Goal: Task Accomplishment & Management: Manage account settings

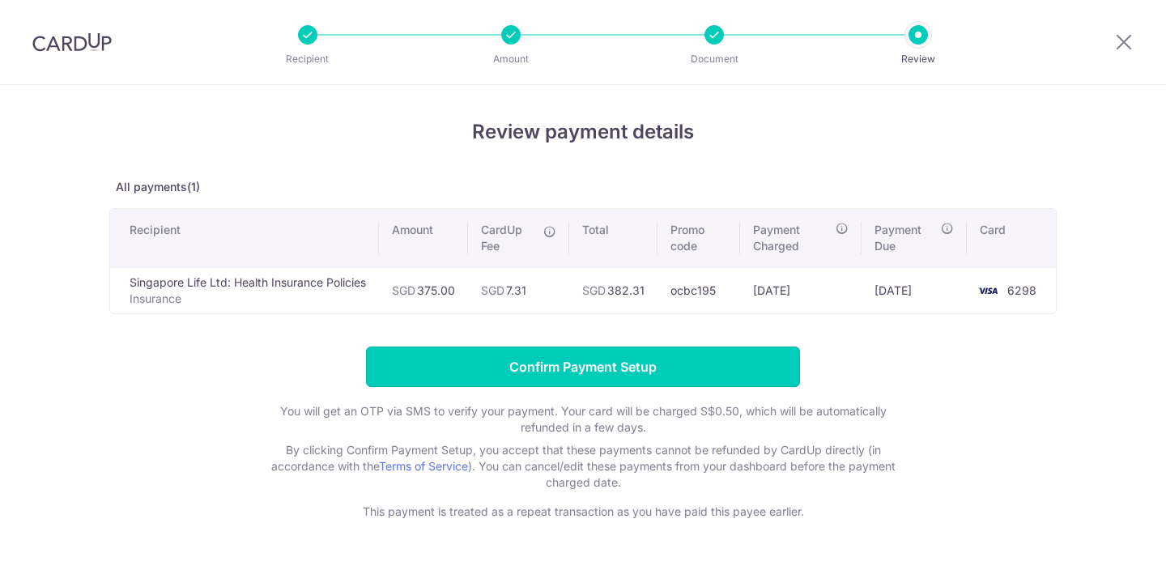
click at [687, 380] on input "Confirm Payment Setup" at bounding box center [583, 367] width 434 height 40
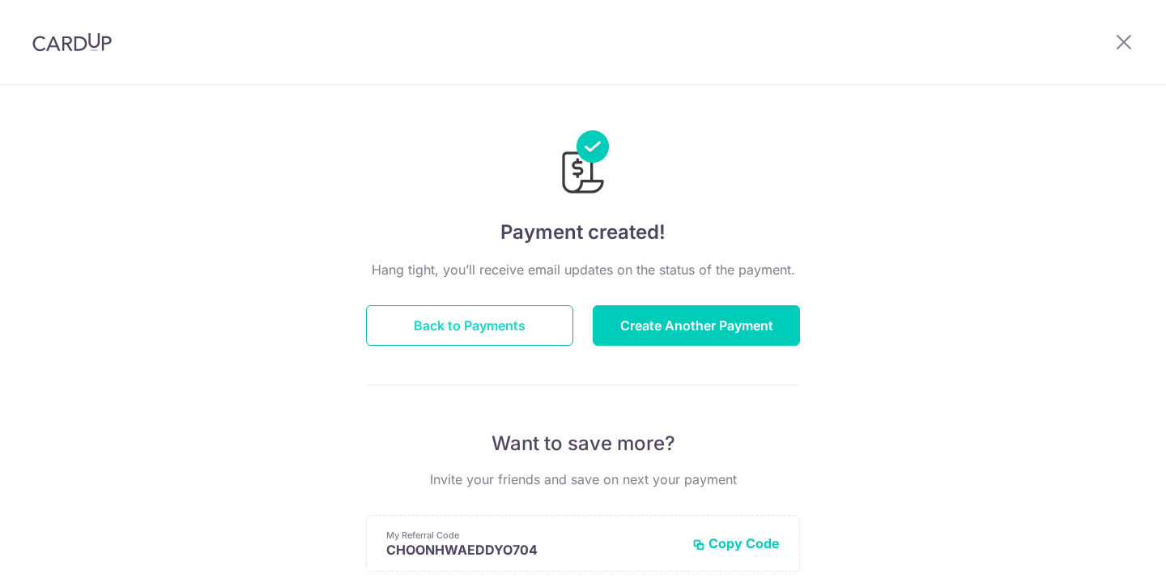
click at [482, 339] on button "Back to Payments" at bounding box center [469, 325] width 207 height 40
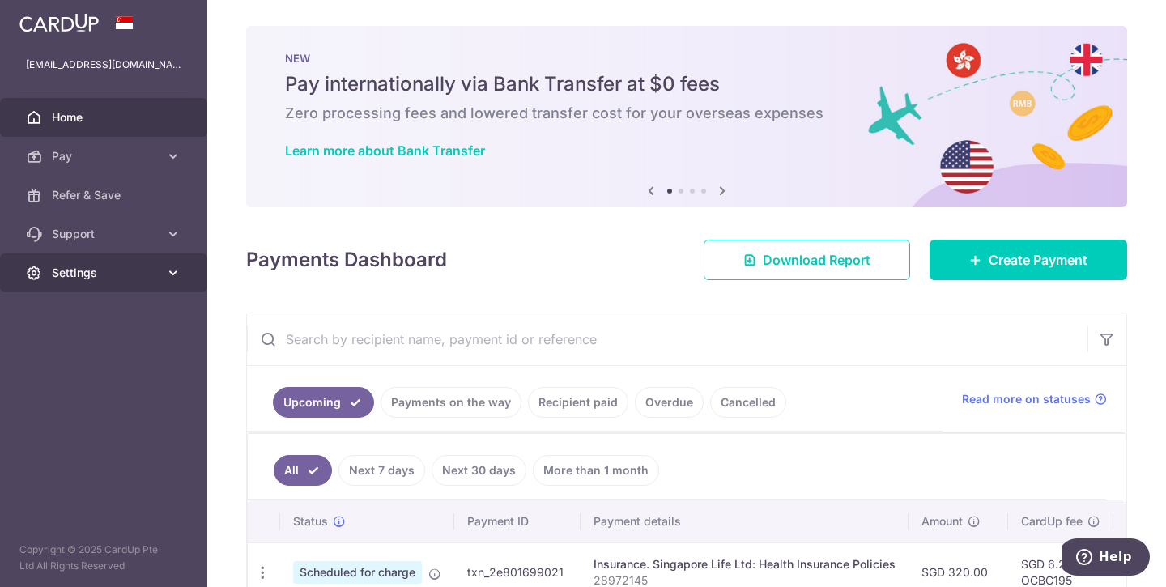
click at [168, 279] on icon at bounding box center [173, 273] width 16 height 16
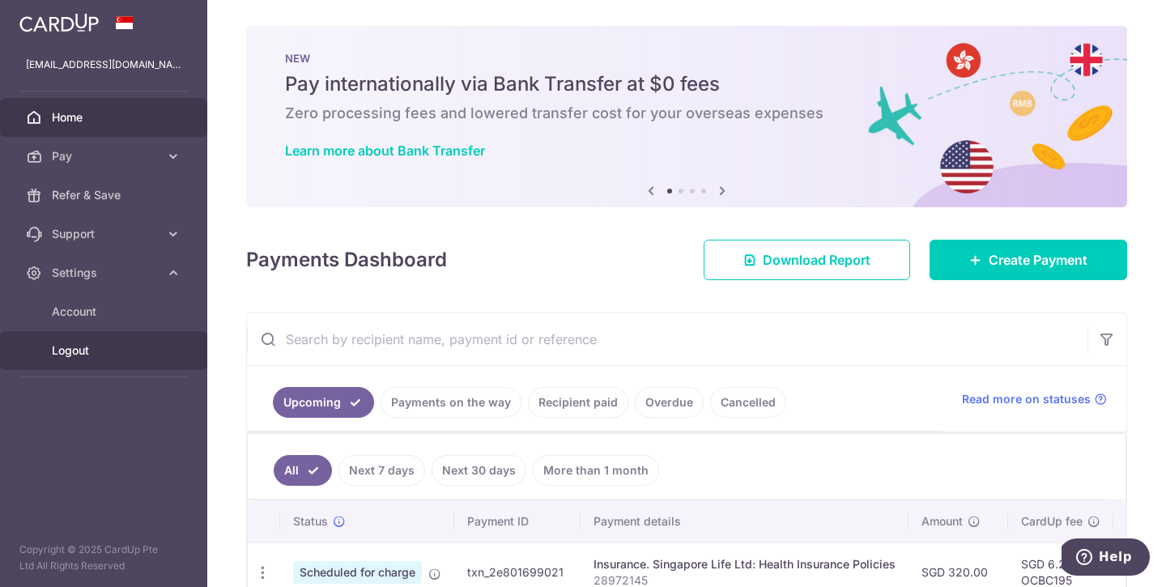
click at [100, 347] on span "Logout" at bounding box center [105, 351] width 107 height 16
